Goal: Obtain resource: Obtain resource

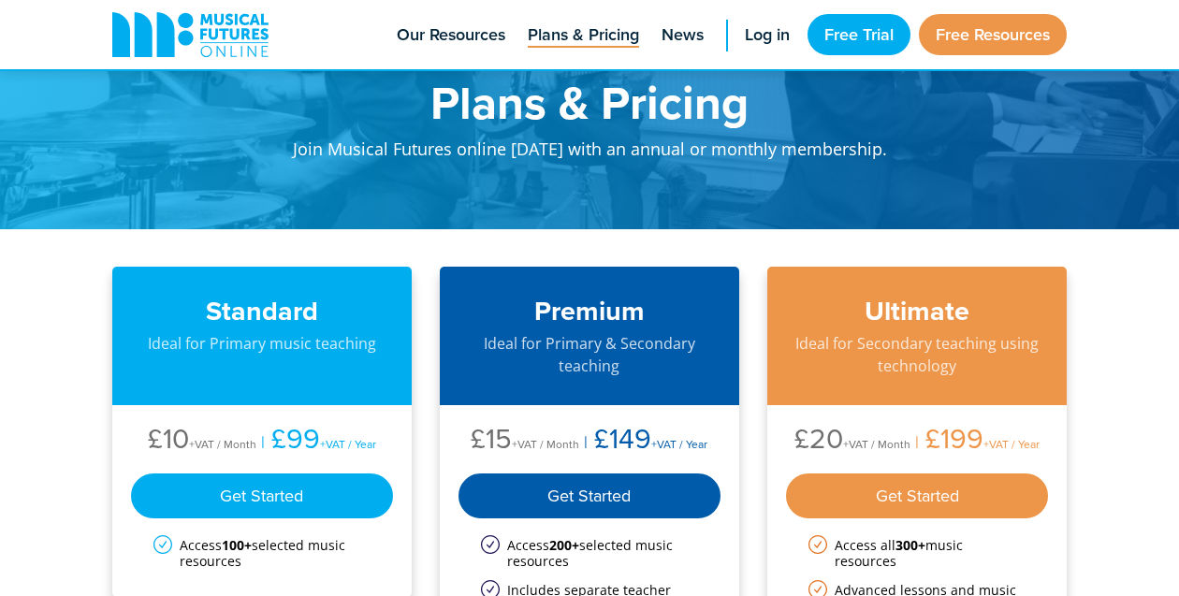
scroll to position [105, 0]
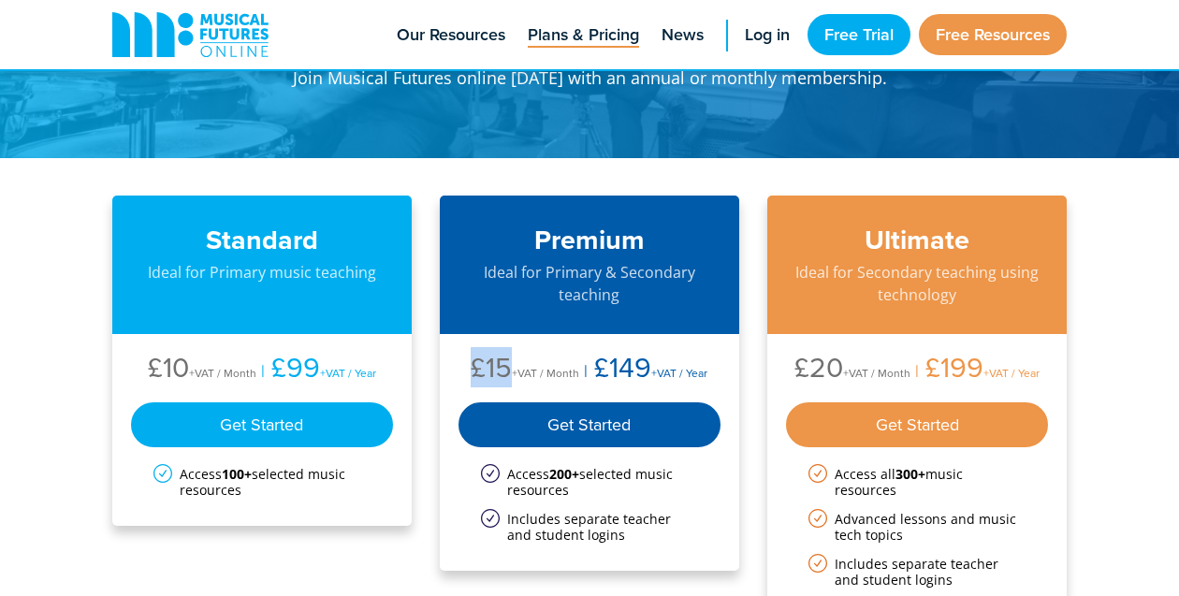
drag, startPoint x: 476, startPoint y: 368, endPoint x: 510, endPoint y: 366, distance: 33.7
click at [510, 366] on li "£15 +VAT / Month" at bounding box center [525, 370] width 109 height 35
drag, startPoint x: 597, startPoint y: 370, endPoint x: 646, endPoint y: 370, distance: 48.7
click at [646, 370] on li "£149 +VAT / Year" at bounding box center [643, 370] width 128 height 35
copy ul "£149"
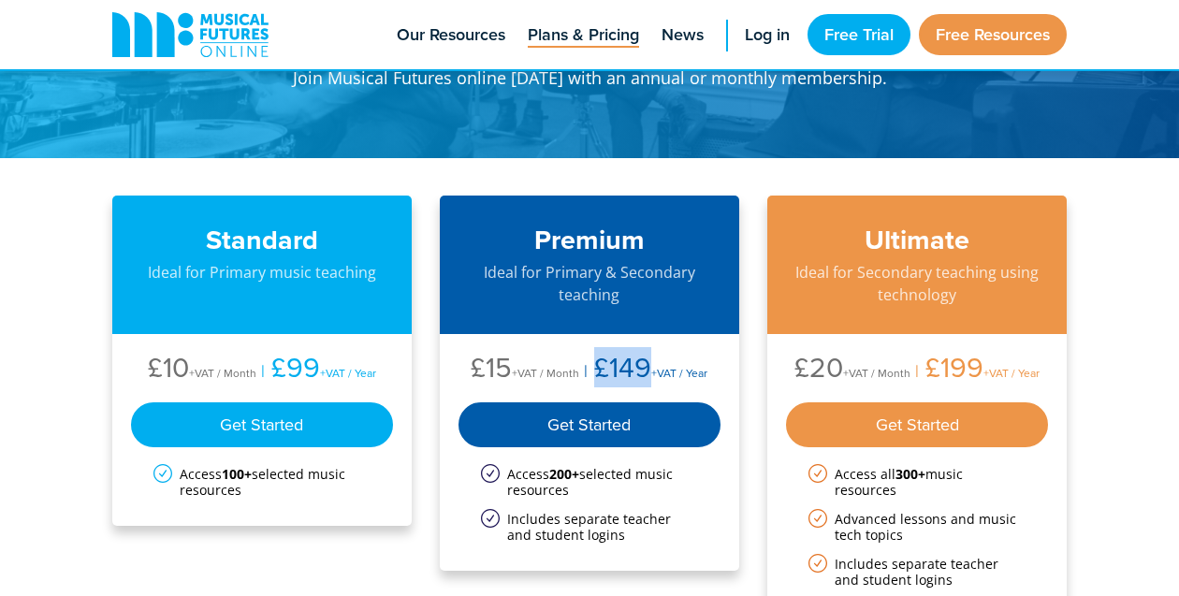
scroll to position [0, 0]
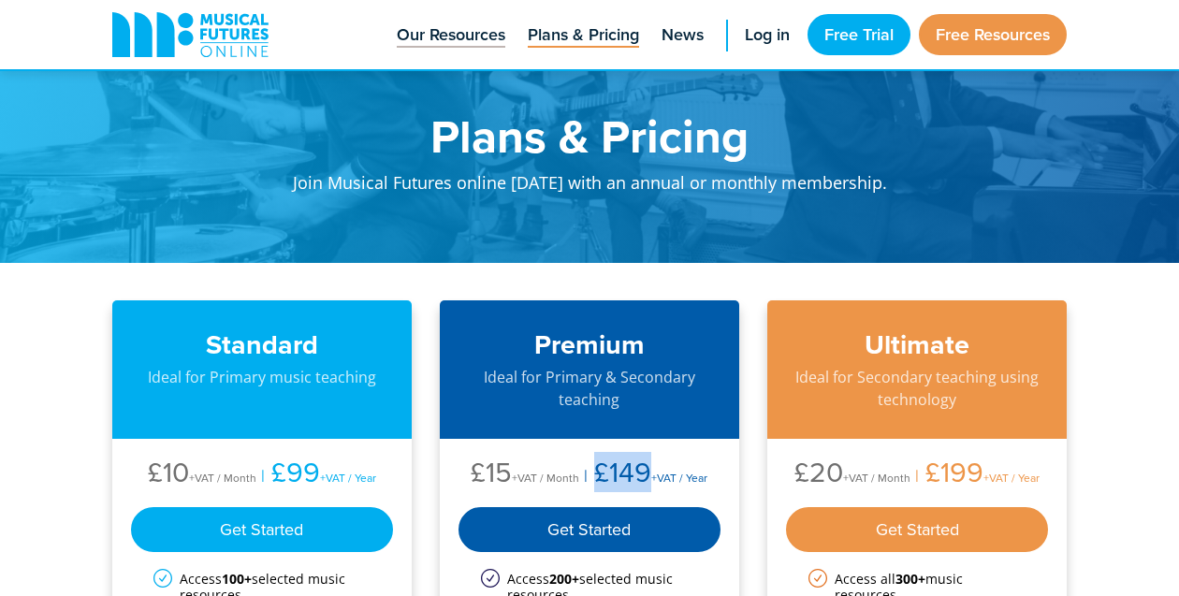
click at [453, 42] on span "Our Resources" at bounding box center [451, 34] width 109 height 25
click at [569, 31] on span "Plans & Pricing" at bounding box center [583, 34] width 111 height 25
click at [466, 38] on span "Our Resources" at bounding box center [451, 34] width 109 height 25
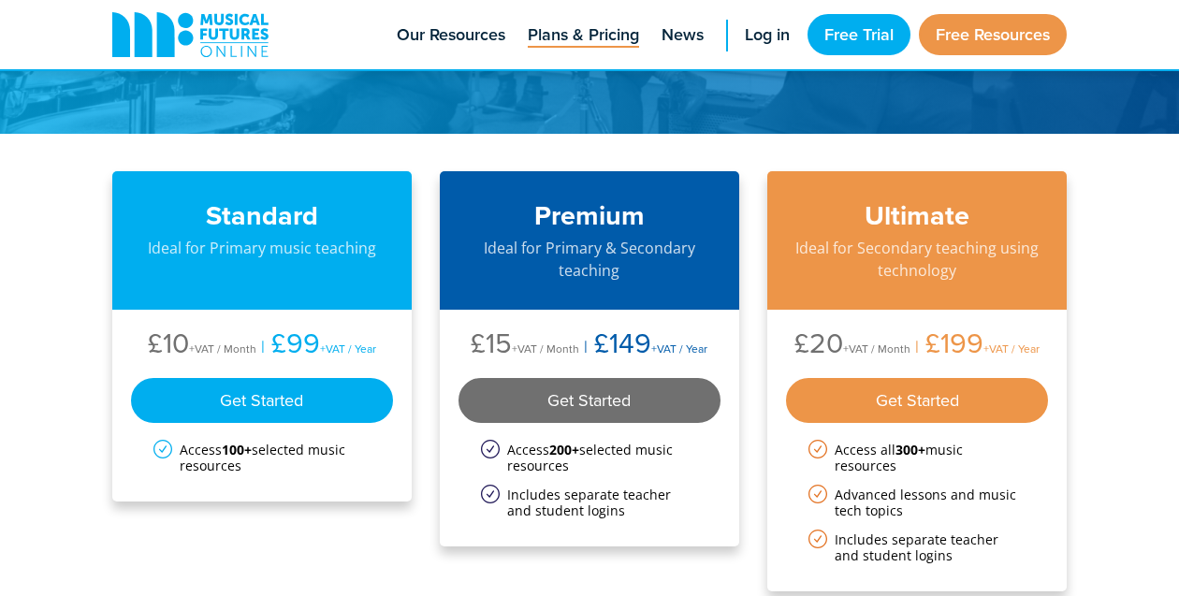
click at [578, 400] on div "Get Started" at bounding box center [589, 400] width 262 height 45
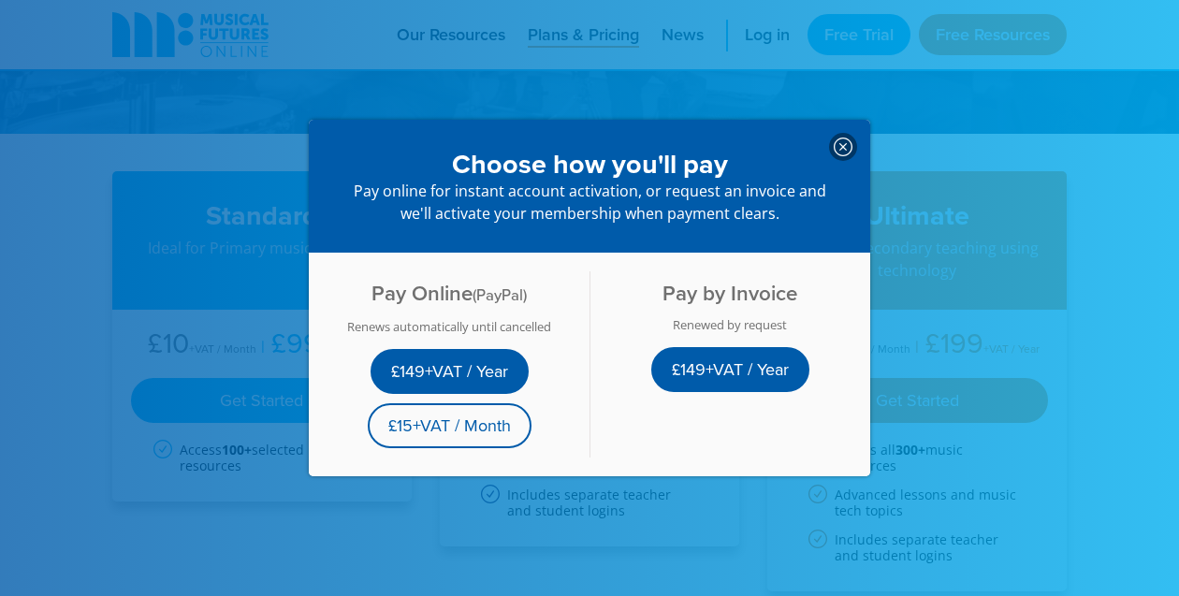
click at [834, 146] on icon at bounding box center [843, 147] width 19 height 19
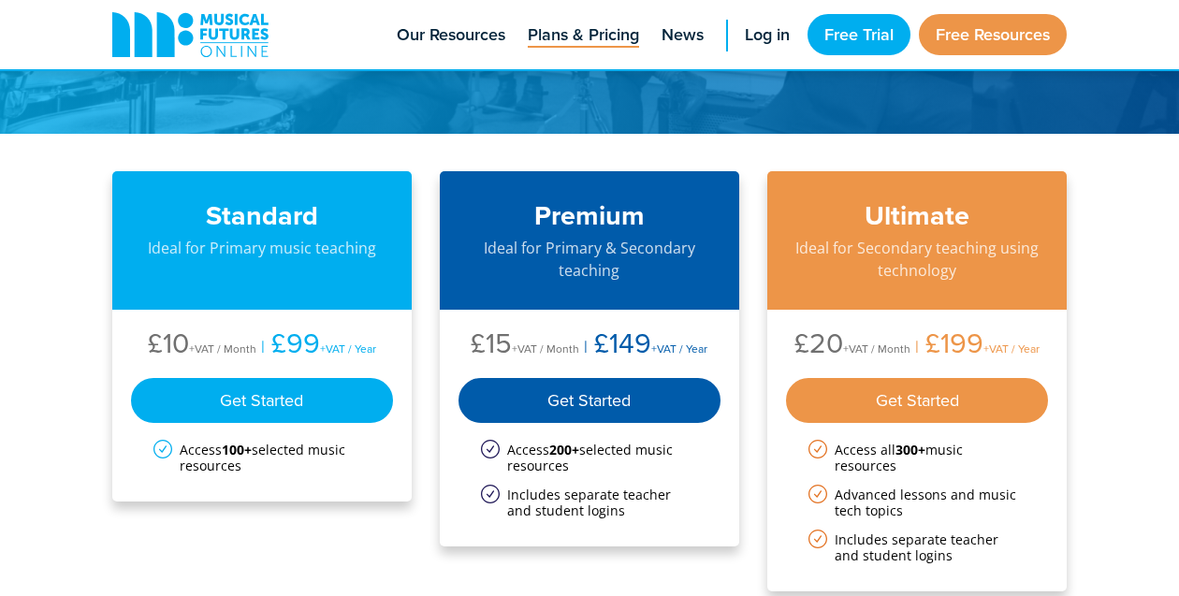
scroll to position [0, 0]
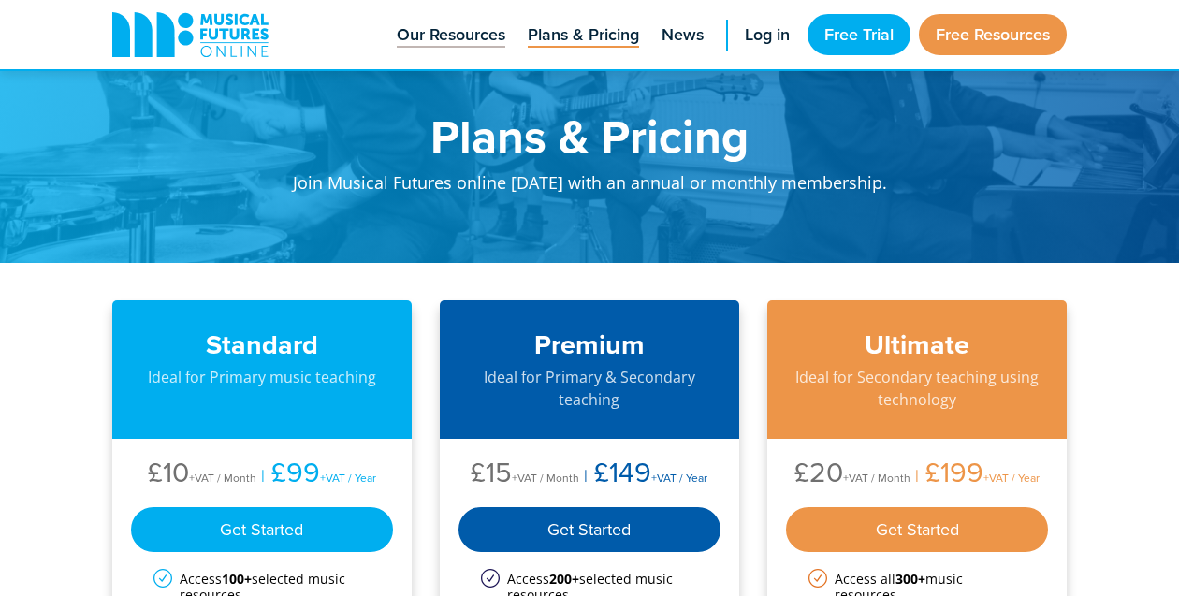
click at [455, 36] on span "Our Resources" at bounding box center [451, 34] width 109 height 25
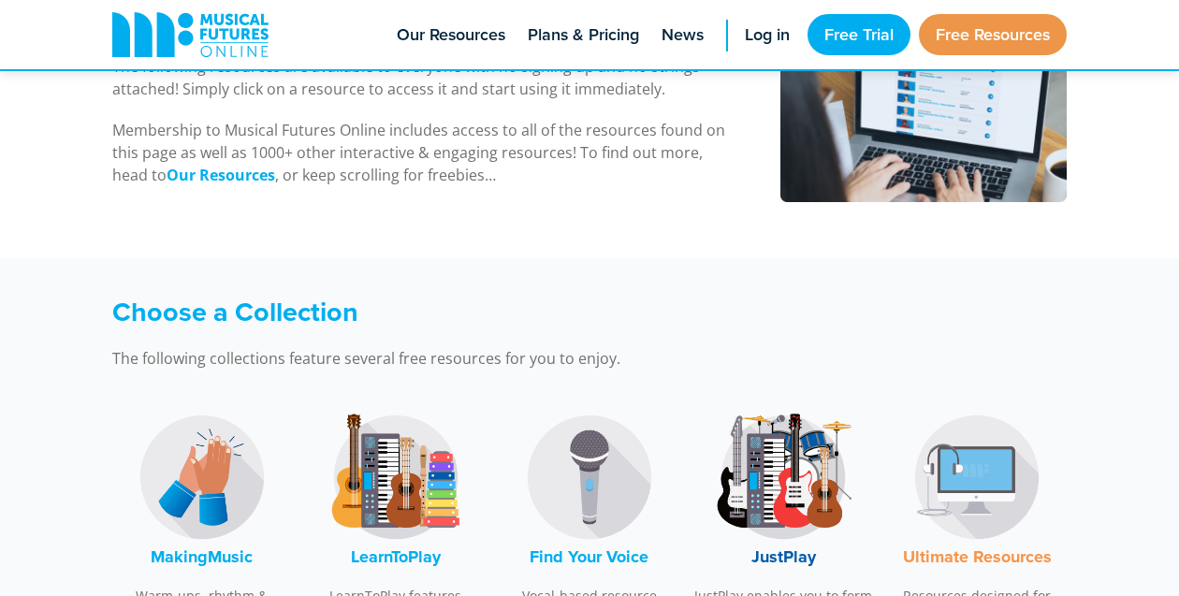
scroll to position [456, 0]
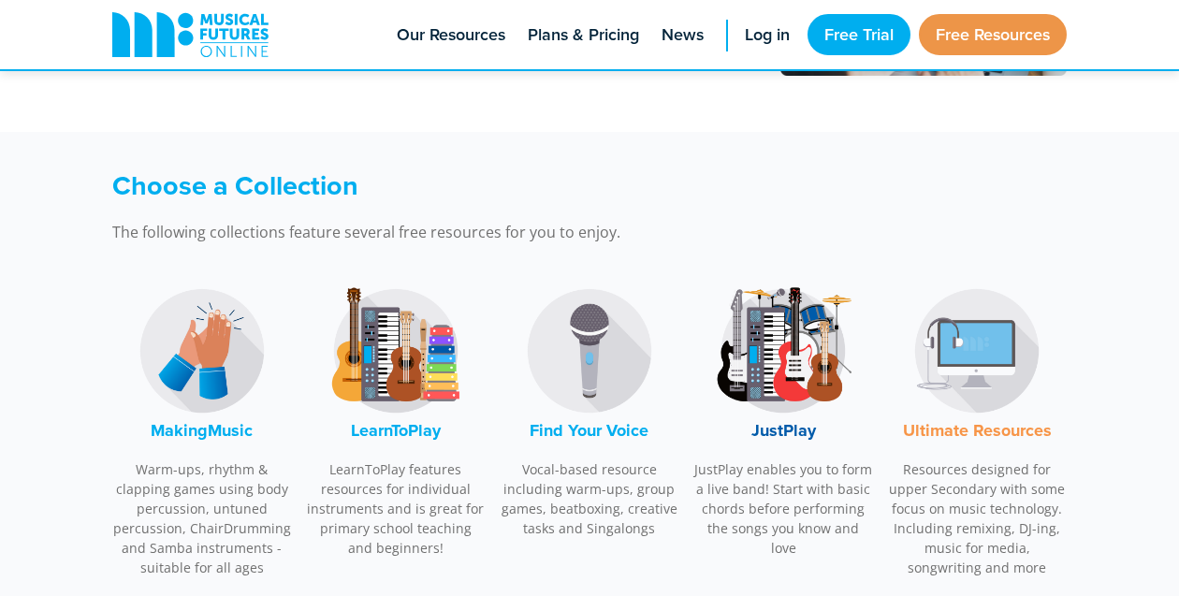
click at [399, 367] on img at bounding box center [396, 351] width 140 height 140
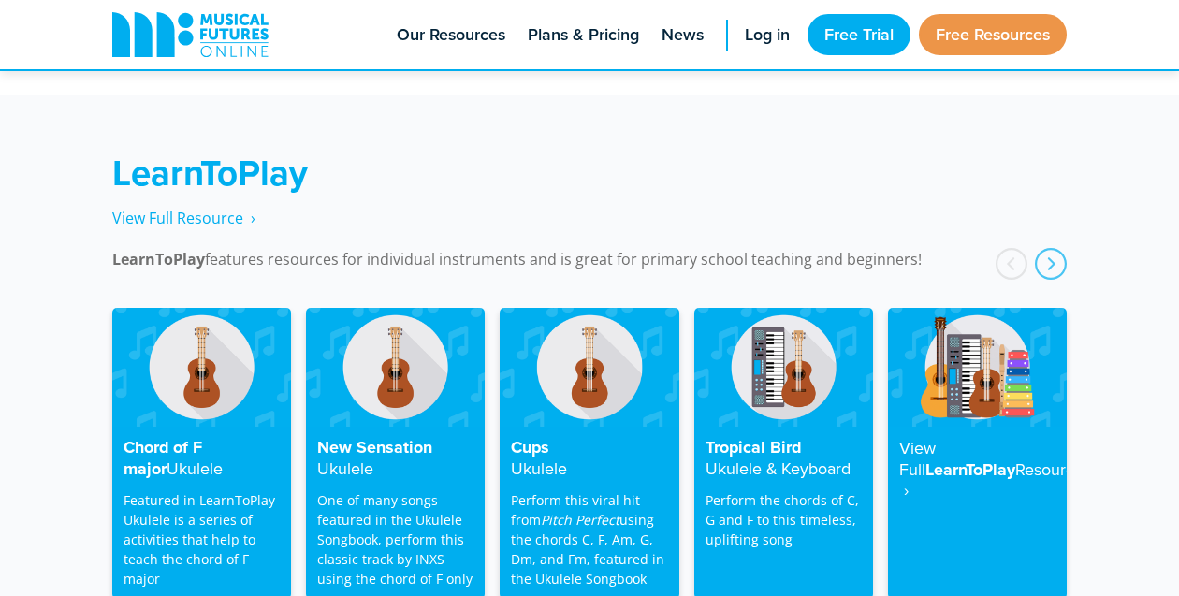
scroll to position [2998, 0]
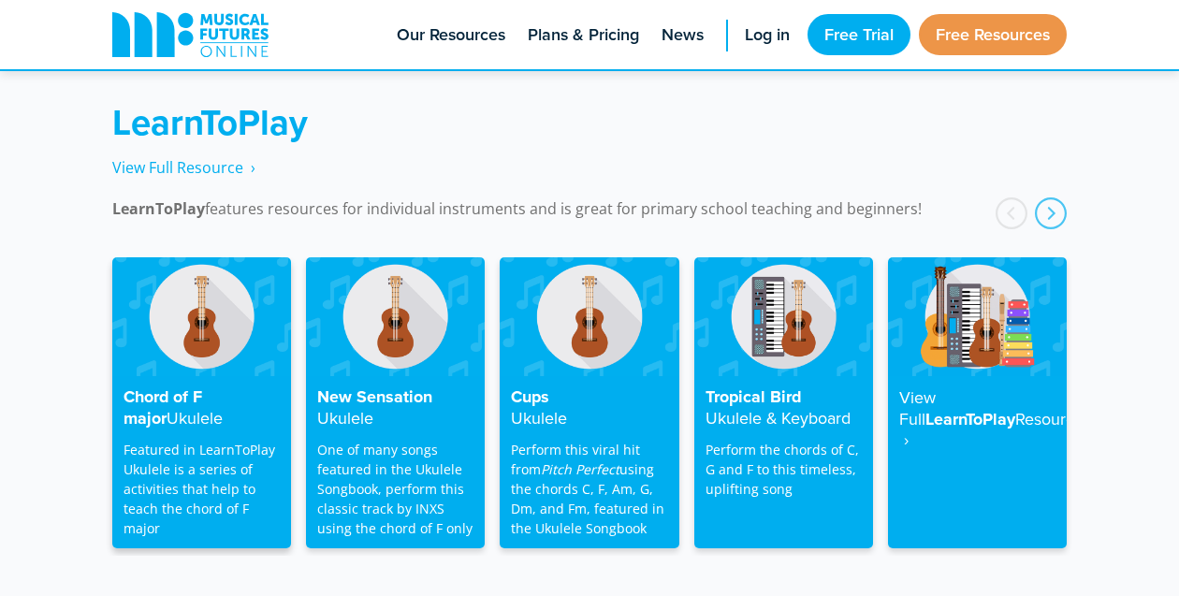
click at [219, 387] on h4 "Chord of F major Ukulele" at bounding box center [201, 407] width 156 height 41
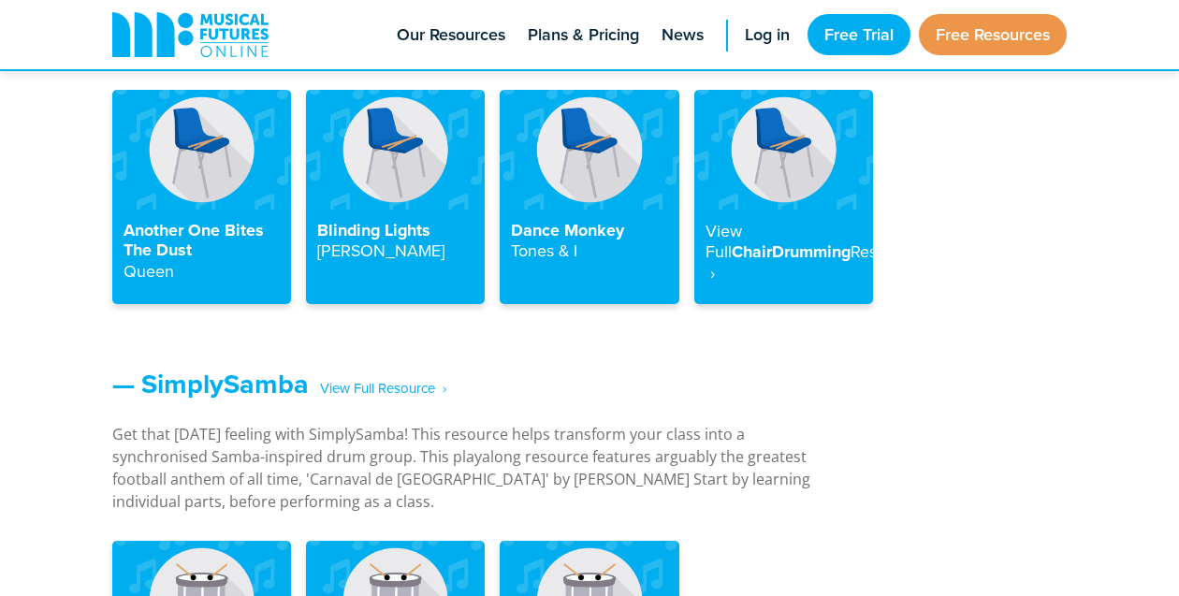
scroll to position [2115, 0]
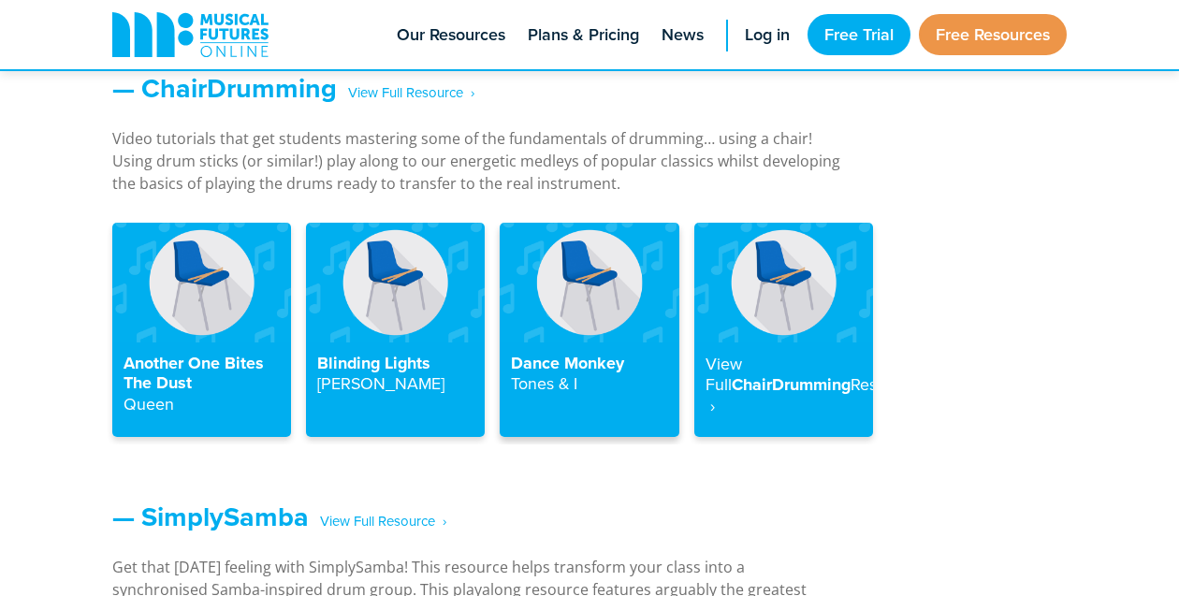
click at [579, 302] on img at bounding box center [589, 282] width 179 height 119
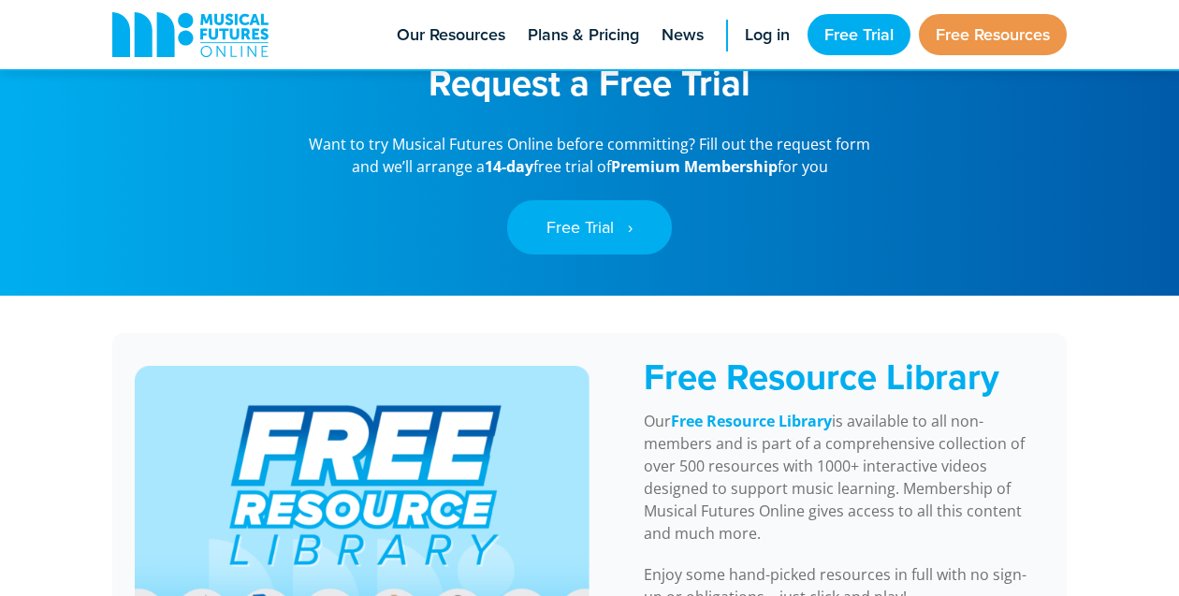
scroll to position [1222, 0]
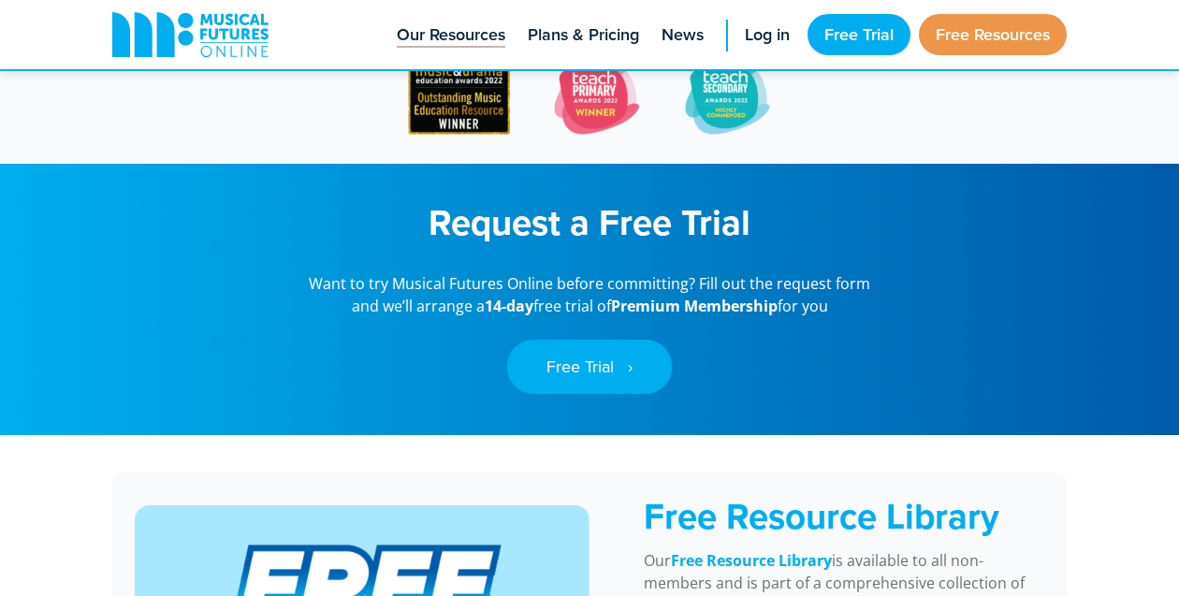
click at [441, 22] on link "Our Resources" at bounding box center [450, 34] width 127 height 69
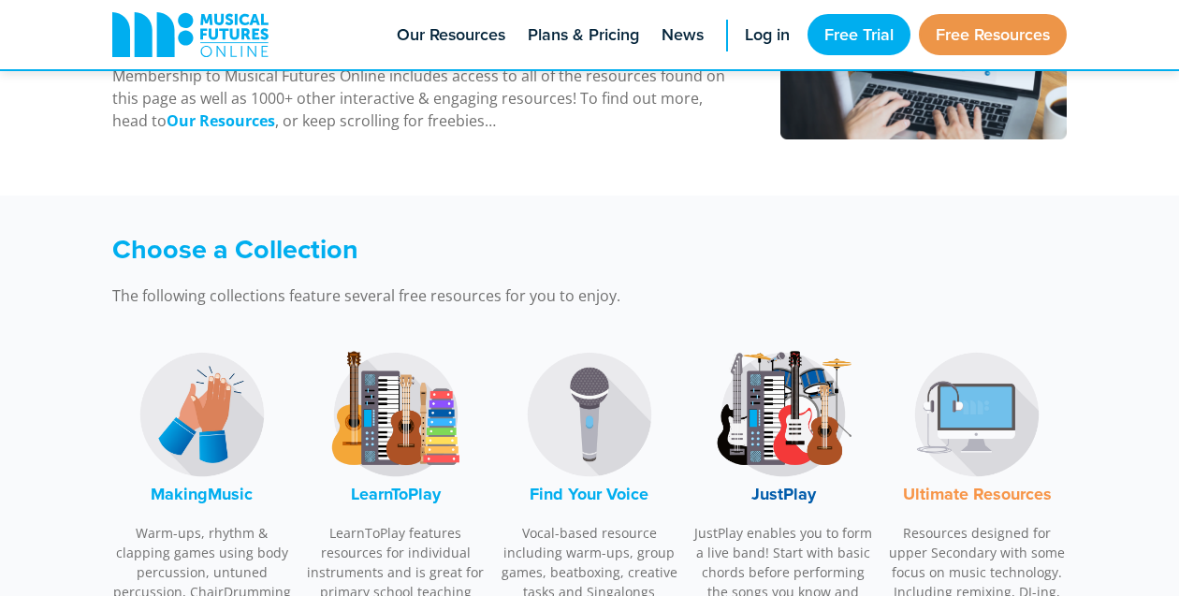
scroll to position [457, 0]
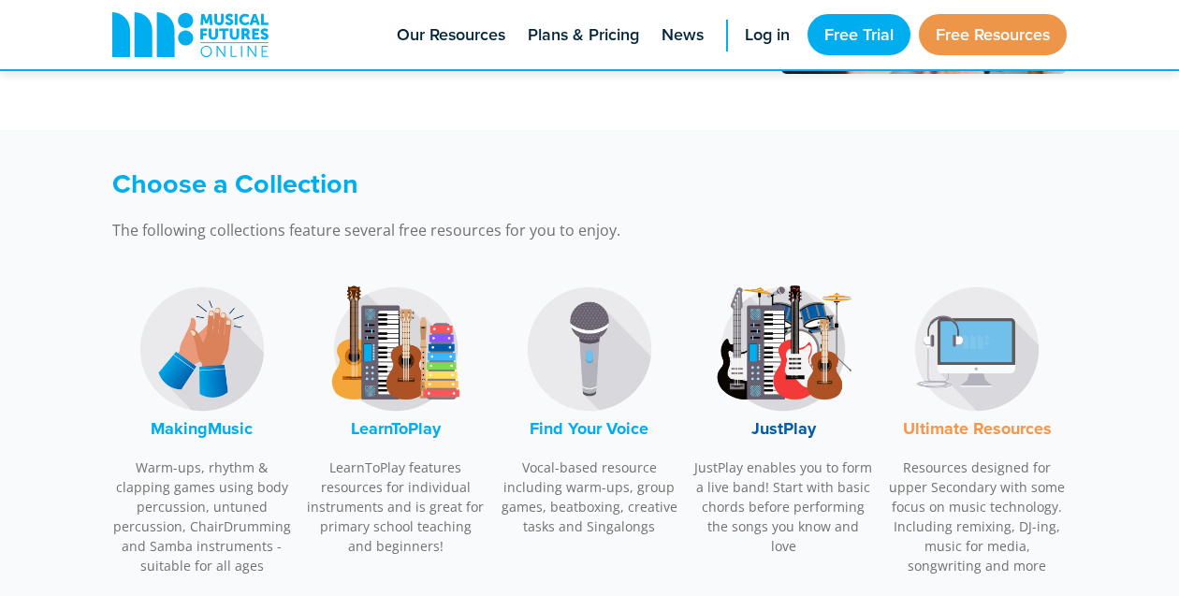
click at [415, 375] on img at bounding box center [396, 349] width 140 height 140
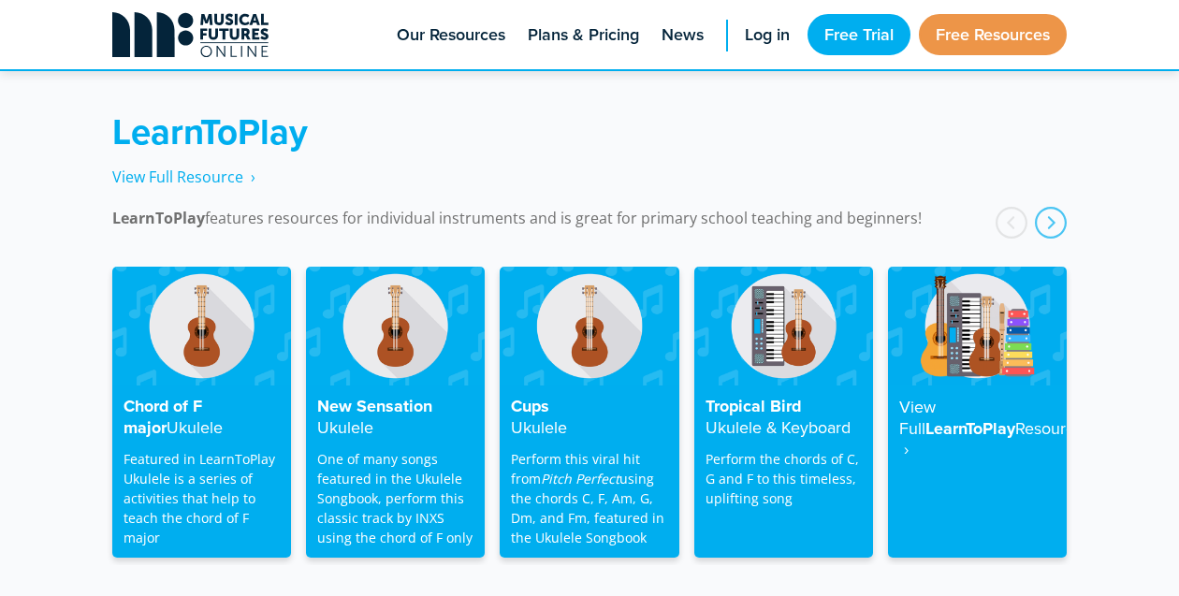
scroll to position [2998, 0]
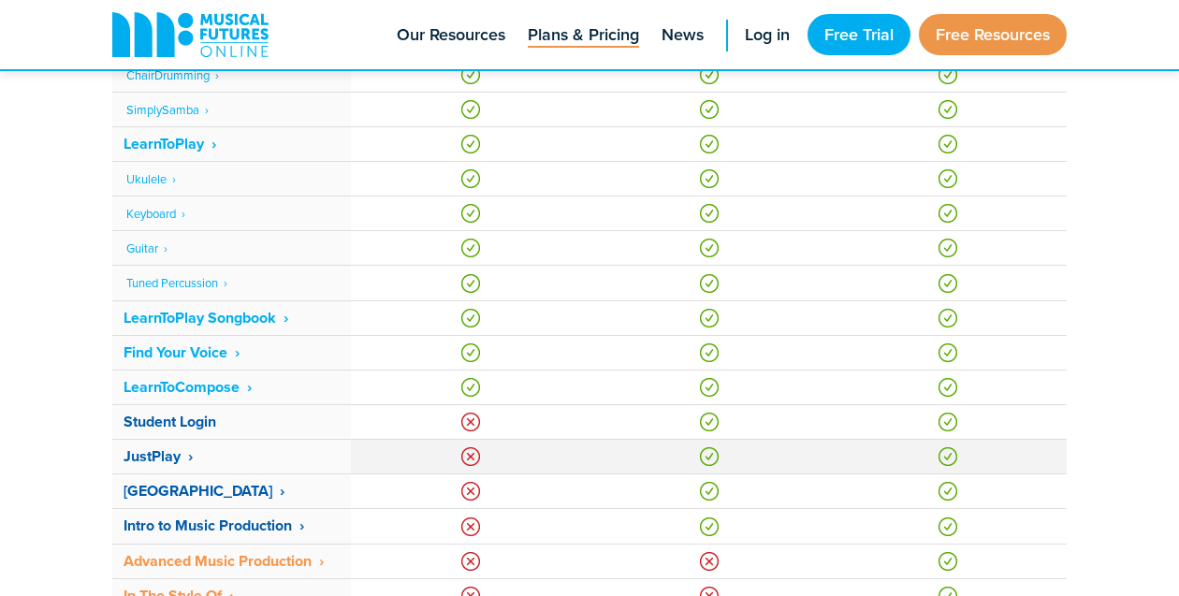
scroll to position [1143, 0]
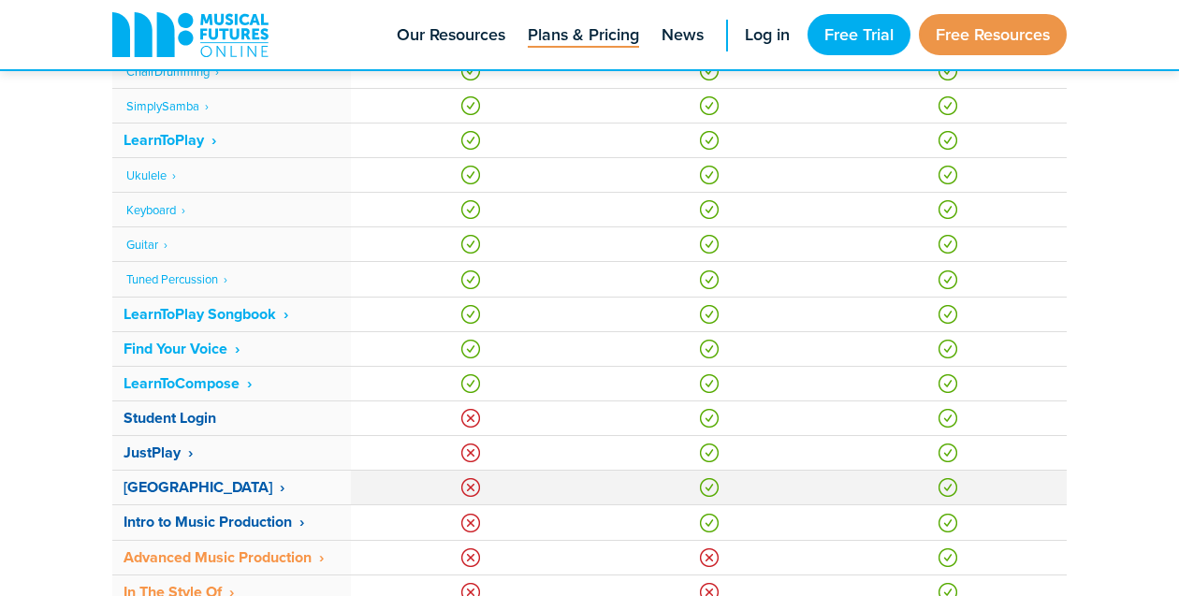
click at [183, 483] on strong "[GEOGRAPHIC_DATA] ‎ ›" at bounding box center [203, 487] width 161 height 22
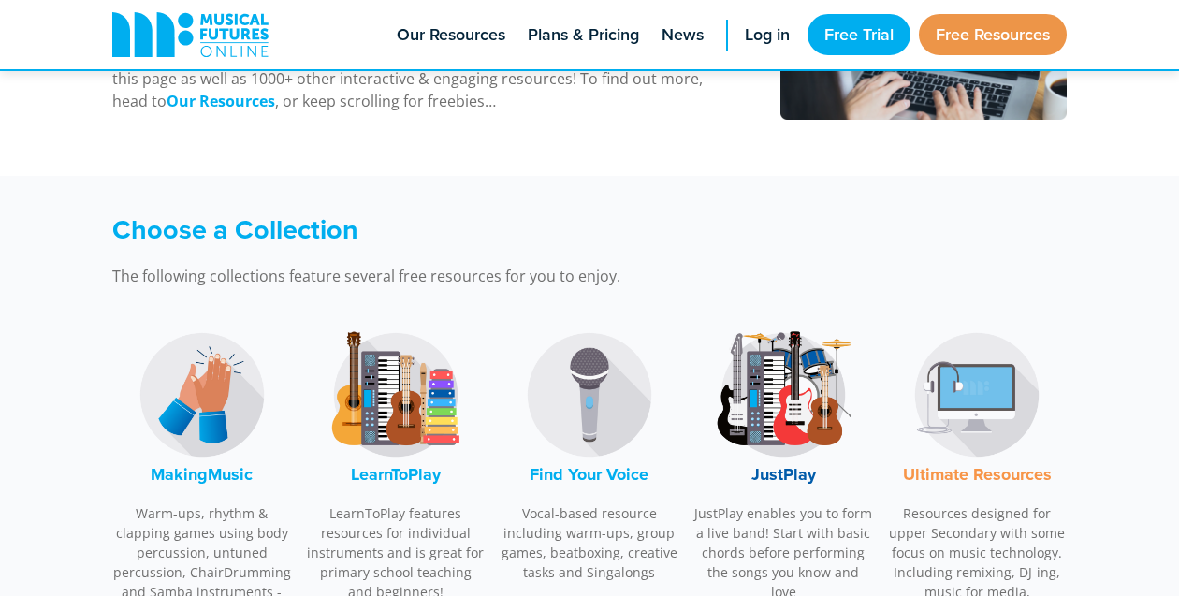
scroll to position [415, 0]
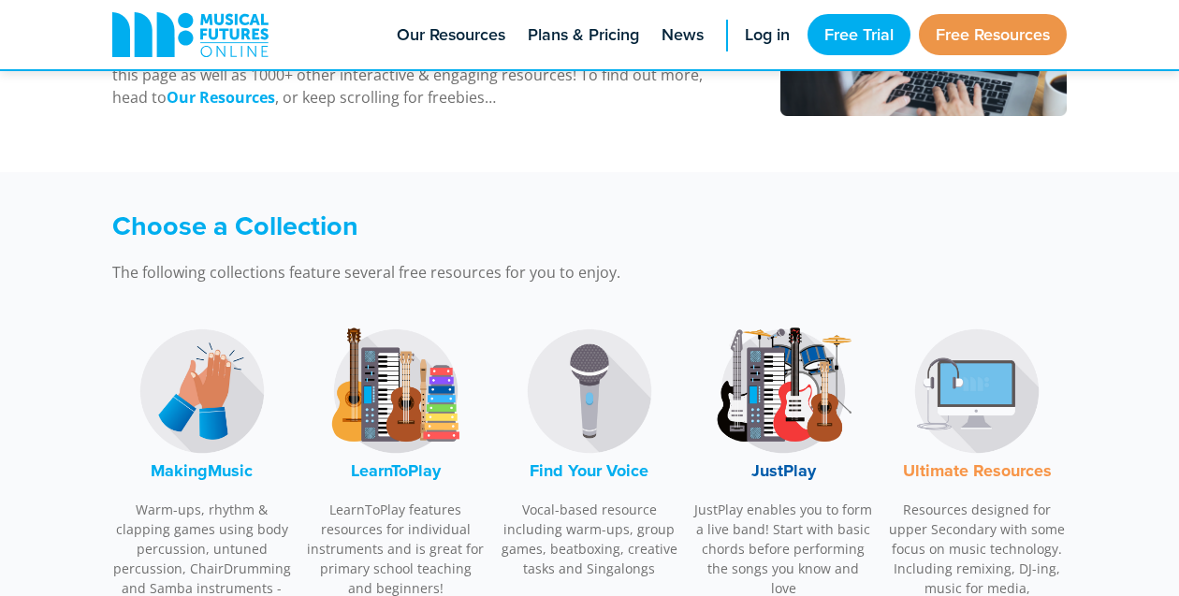
click at [761, 382] on img at bounding box center [783, 391] width 140 height 140
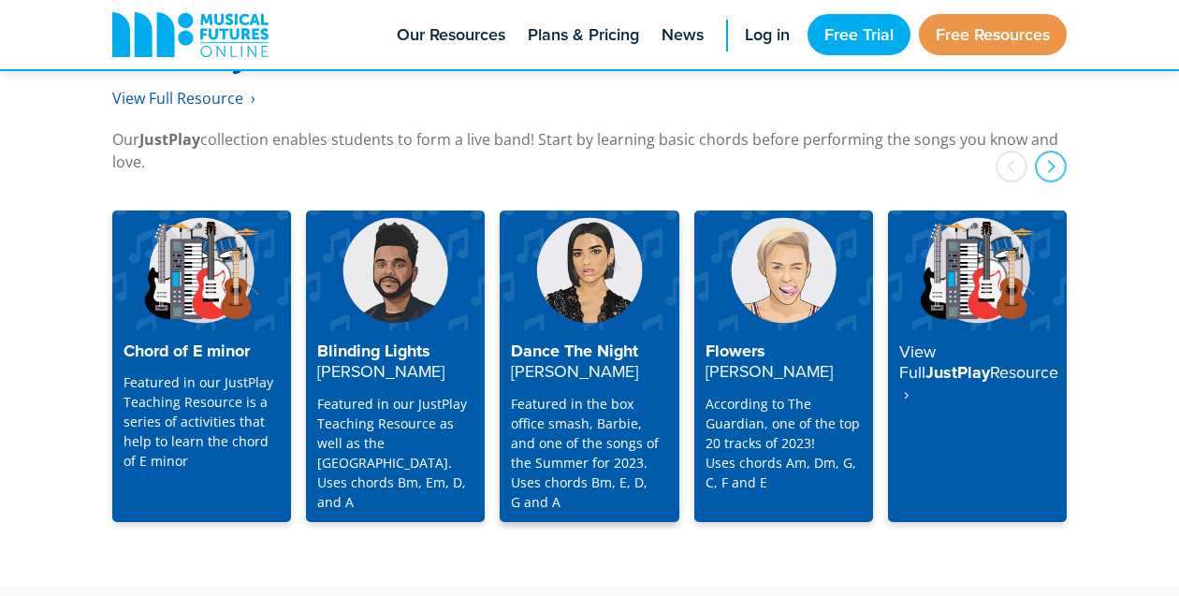
scroll to position [4895, 0]
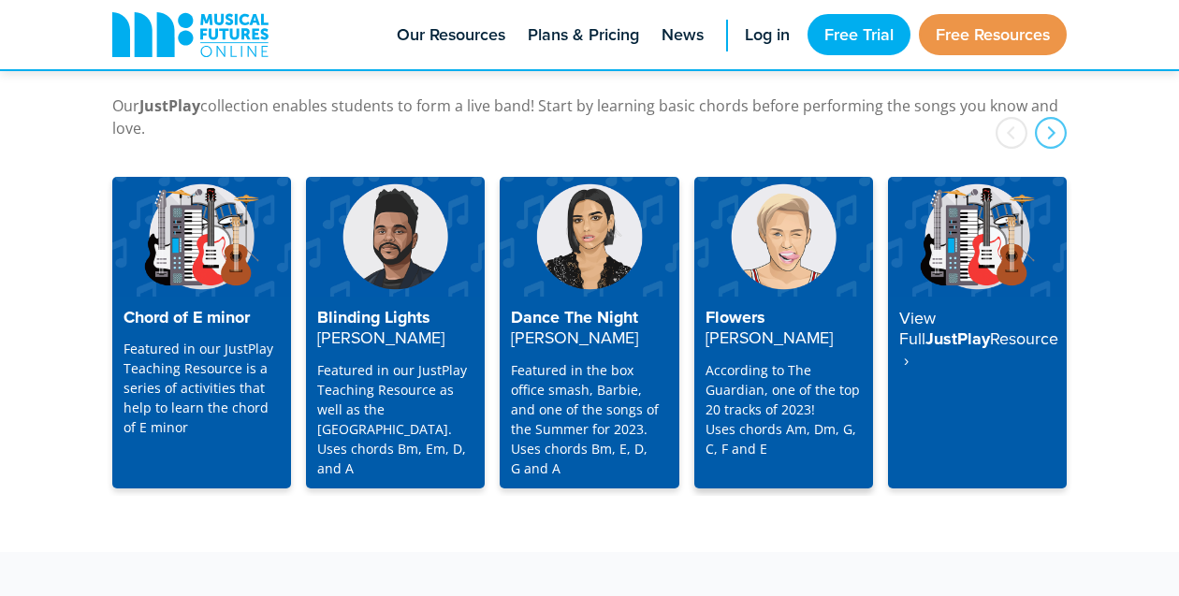
click at [734, 308] on h4 "Flowers Miley Cyrus" at bounding box center [783, 328] width 156 height 41
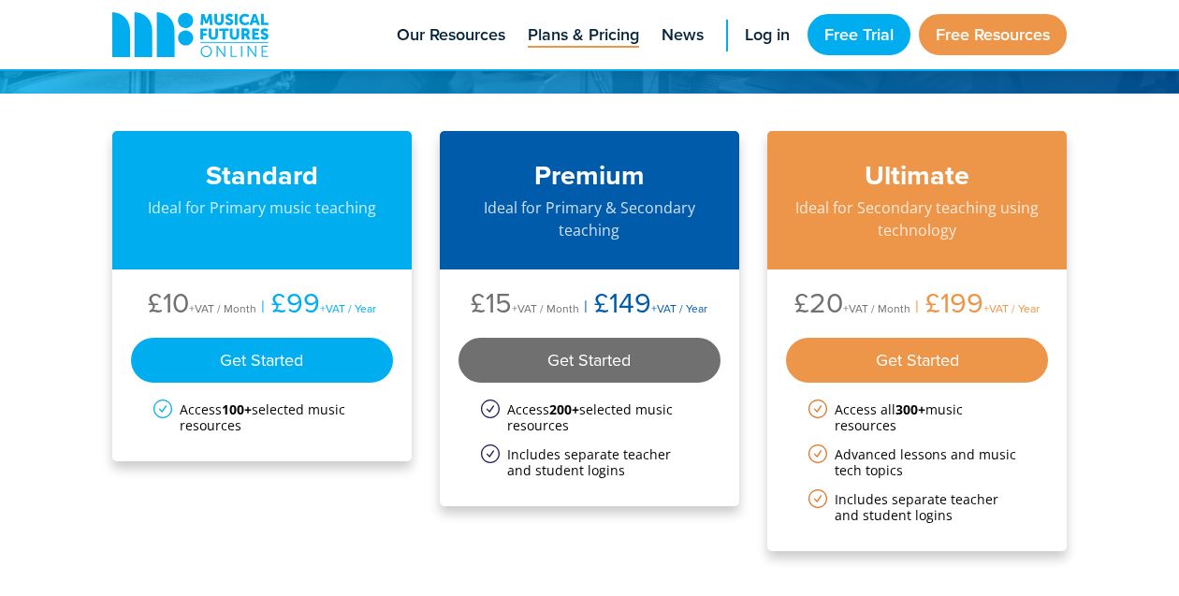
scroll to position [67, 0]
